Goal: Find specific page/section: Find specific page/section

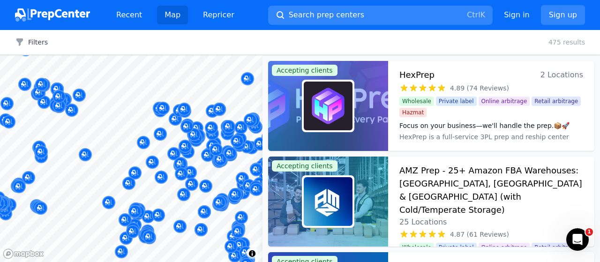
click at [98, 23] on div "Recent Map Repricer" at bounding box center [128, 15] width 227 height 19
click at [353, 19] on button "Search prep centers Ctrl K" at bounding box center [380, 15] width 225 height 19
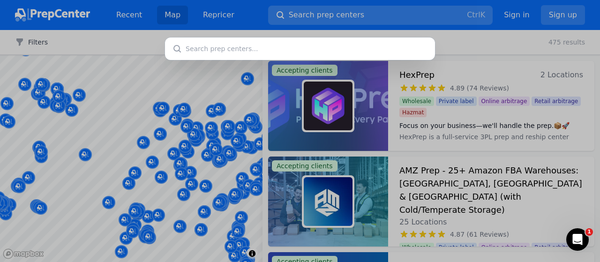
type input "1. Patriot Payroll"
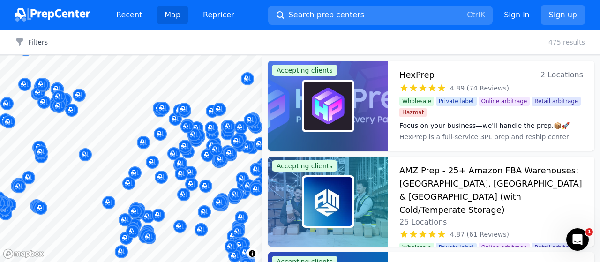
click at [453, 42] on div at bounding box center [300, 131] width 600 height 262
